Goal: Navigation & Orientation: Find specific page/section

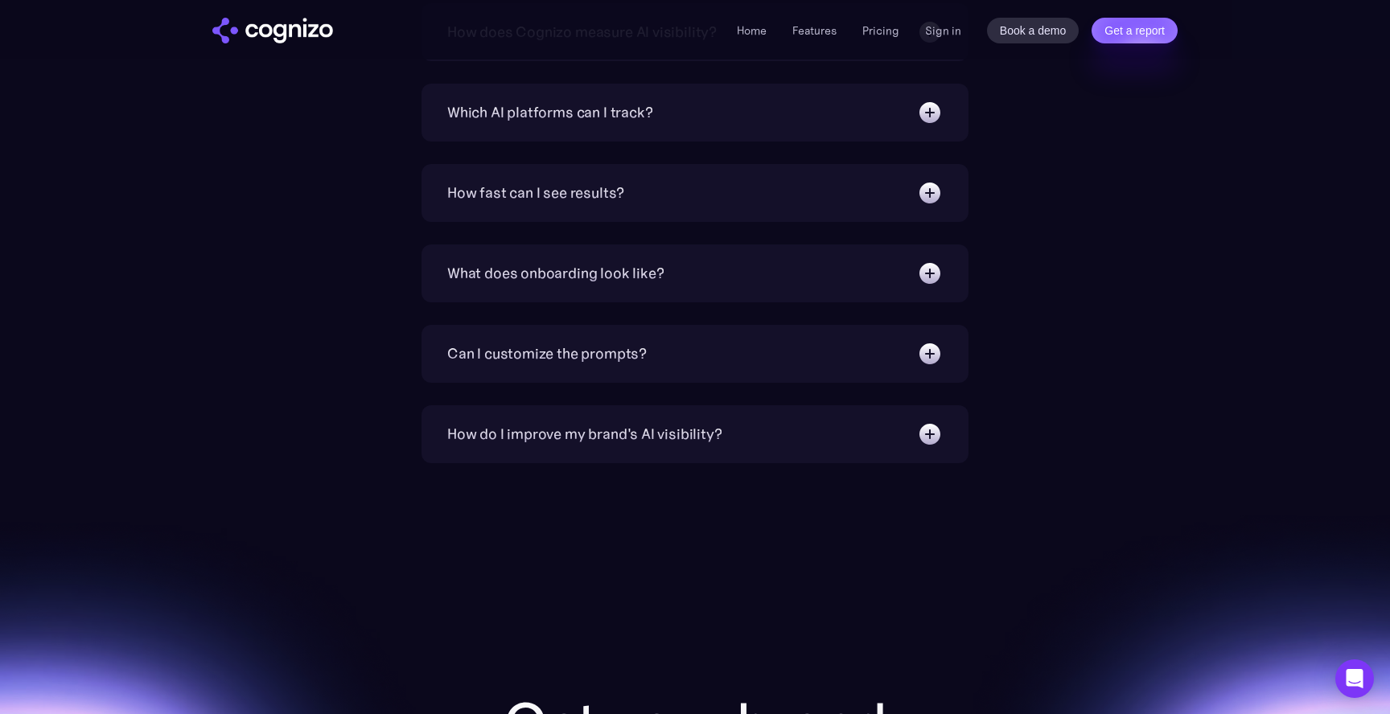
scroll to position [6374, 0]
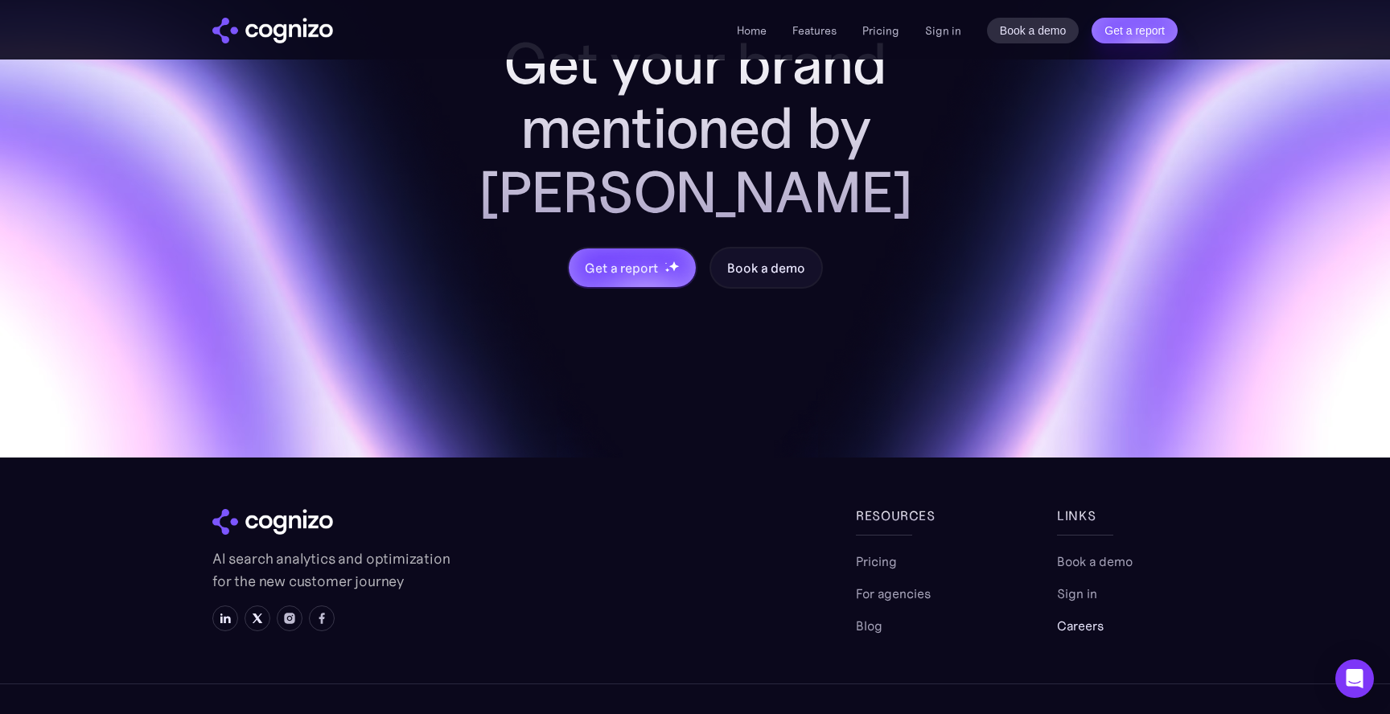
click at [1065, 616] on link "Careers" at bounding box center [1080, 625] width 47 height 19
click at [887, 552] on link "Pricing" at bounding box center [876, 561] width 41 height 19
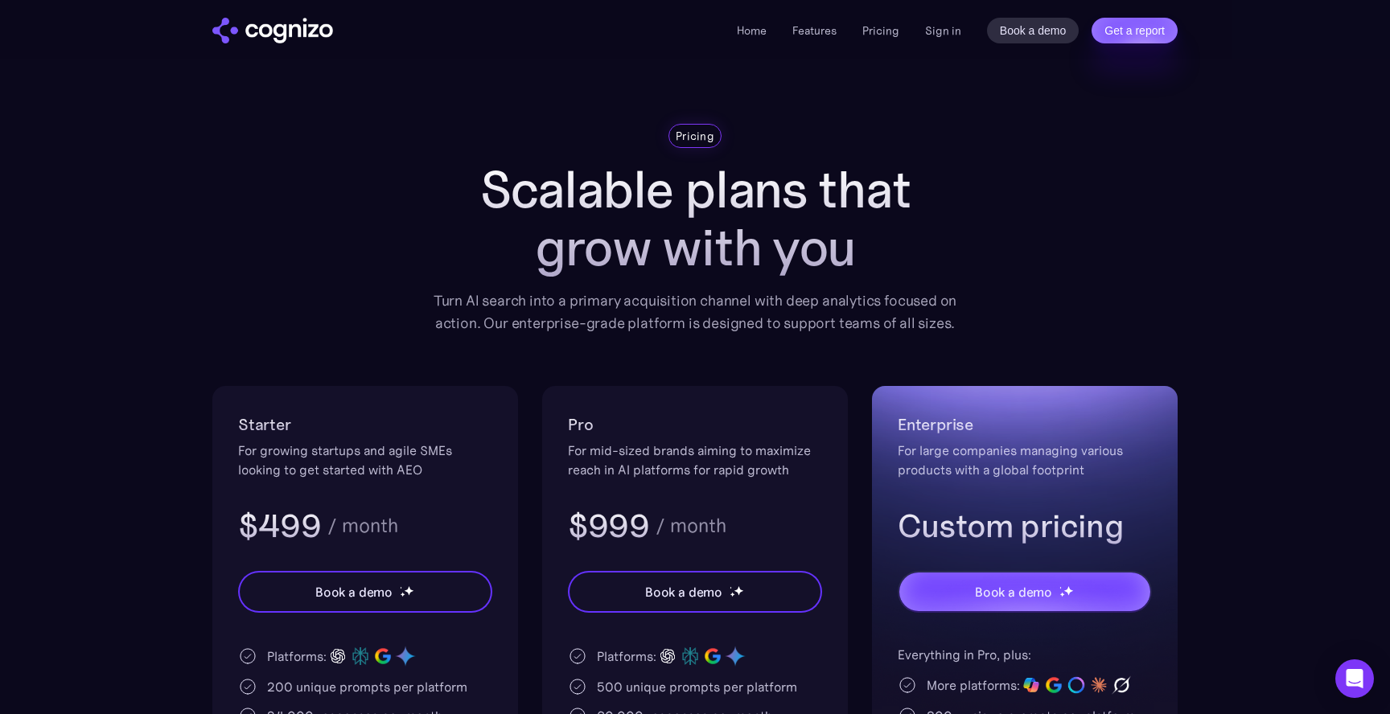
click at [747, 45] on div "Home Features Pricing Book a demo Get a report Sign in Book a demo Get a report" at bounding box center [695, 30] width 1159 height 60
click at [746, 28] on link "Home" at bounding box center [752, 30] width 30 height 14
